Goal: Task Accomplishment & Management: Manage account settings

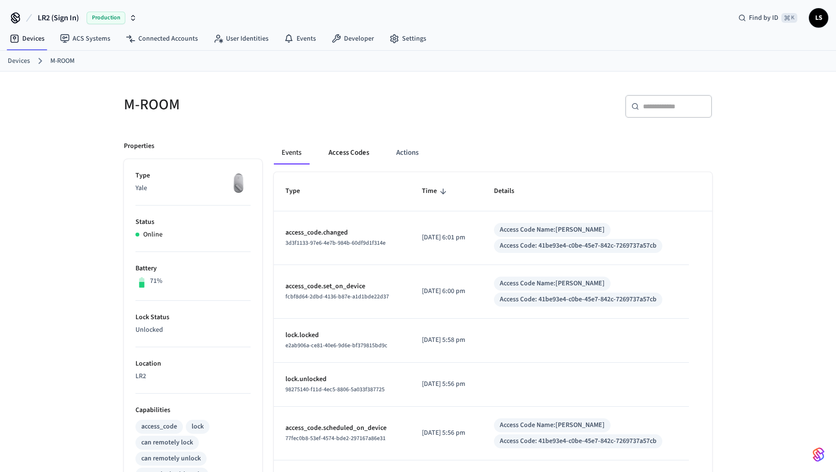
click at [343, 151] on button "Access Codes" at bounding box center [349, 152] width 56 height 23
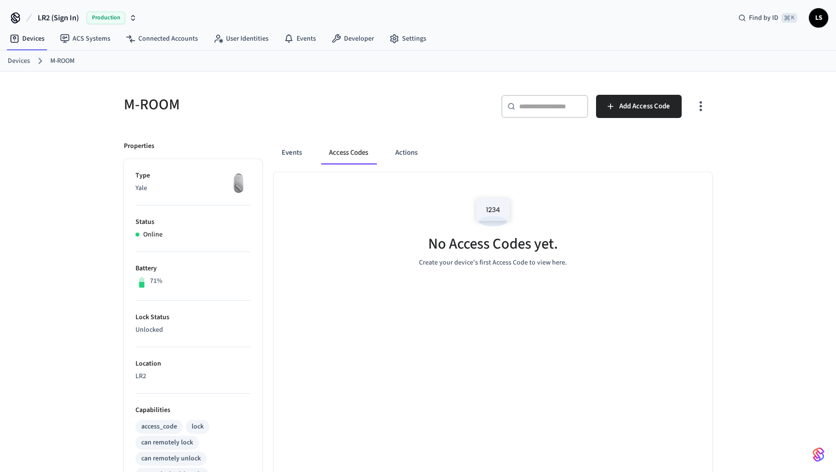
click at [20, 63] on link "Devices" at bounding box center [19, 61] width 22 height 10
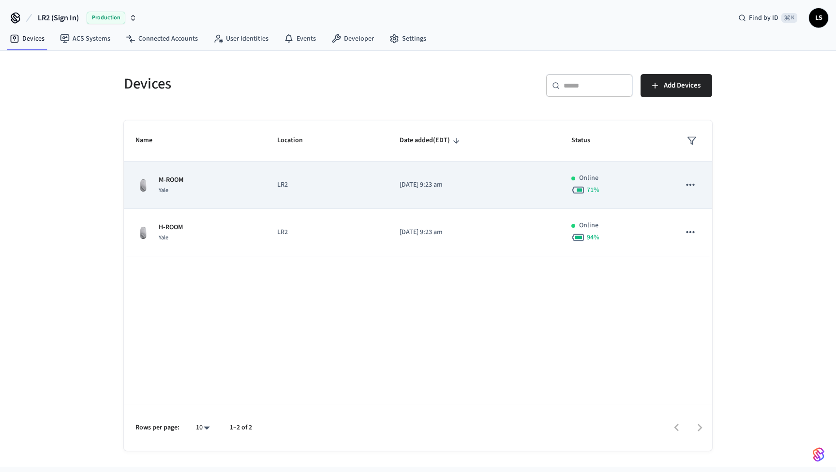
click at [581, 192] on icon "sticky table" at bounding box center [578, 190] width 14 height 14
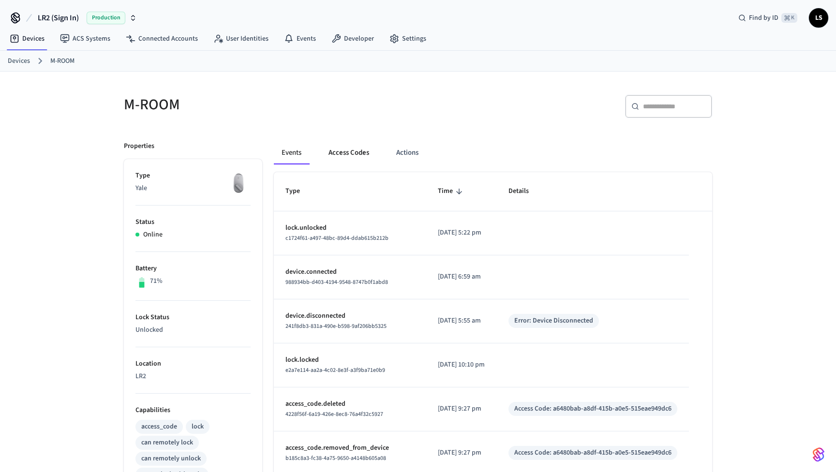
click at [359, 152] on button "Access Codes" at bounding box center [349, 152] width 56 height 23
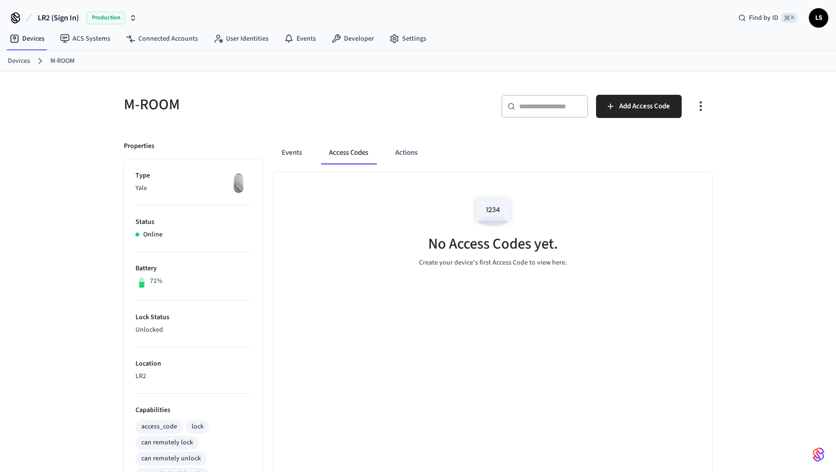
click at [26, 60] on link "Devices" at bounding box center [19, 61] width 22 height 10
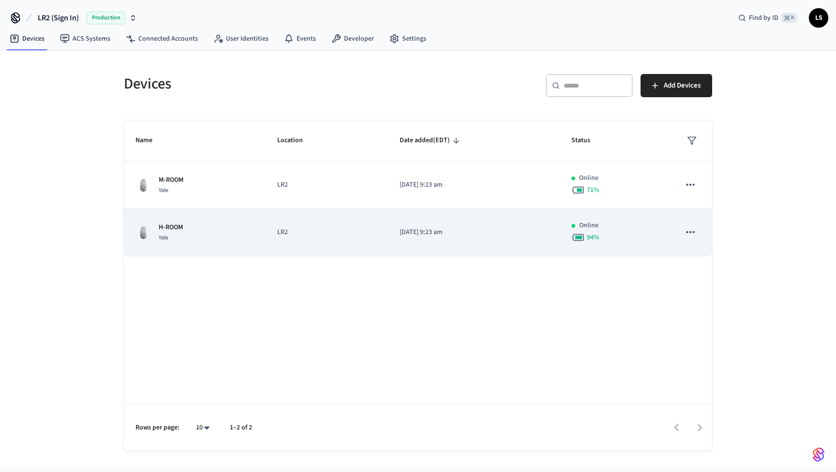
click at [201, 235] on div "H-ROOM Yale" at bounding box center [194, 233] width 119 height 20
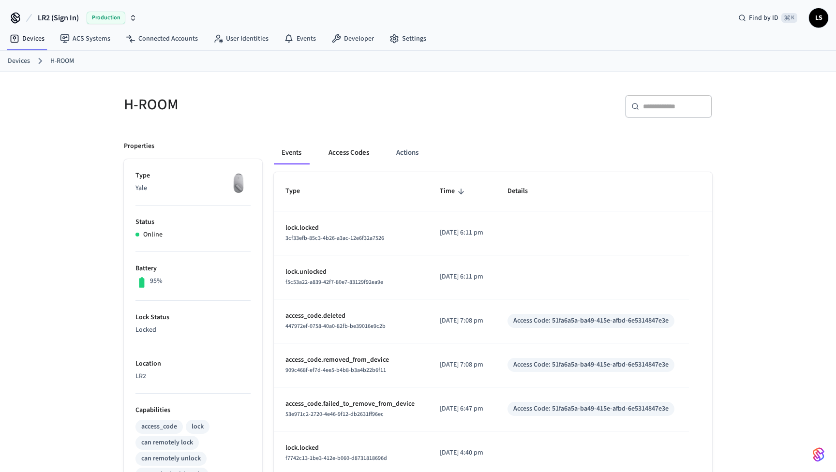
click at [352, 154] on button "Access Codes" at bounding box center [349, 152] width 56 height 23
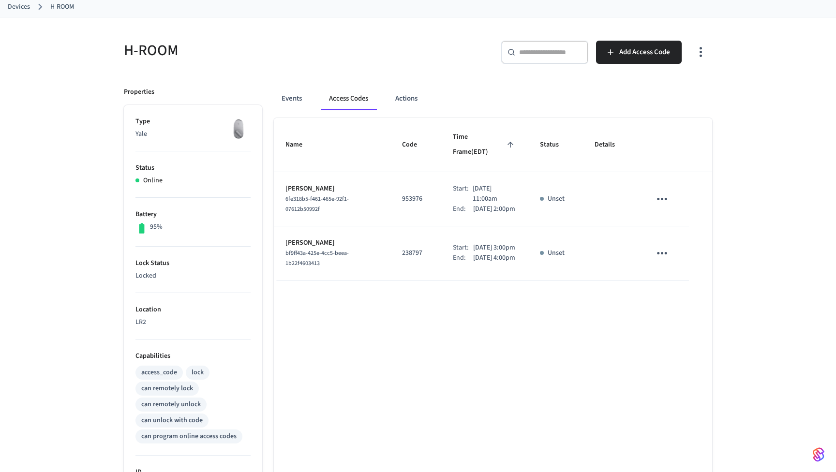
scroll to position [55, 0]
